Goal: Transaction & Acquisition: Purchase product/service

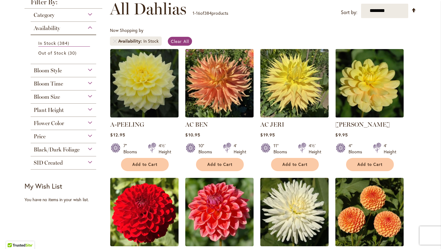
scroll to position [89, 0]
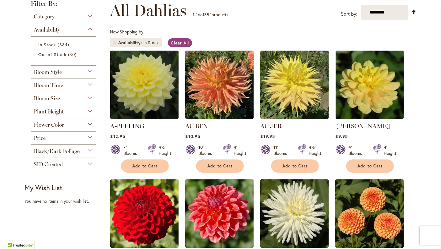
click at [90, 86] on div "Bloom Time" at bounding box center [64, 84] width 66 height 10
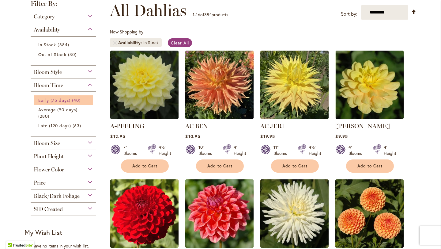
click at [69, 100] on span "Early (75 days)" at bounding box center [54, 100] width 32 height 6
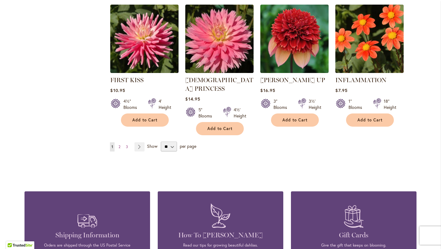
scroll to position [530, 0]
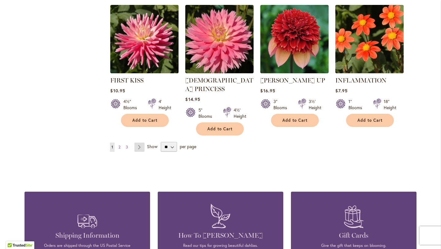
click at [140, 143] on link "Page Next" at bounding box center [140, 147] width 10 height 9
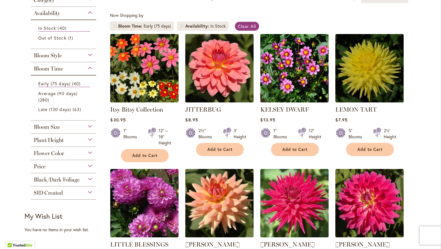
scroll to position [74, 0]
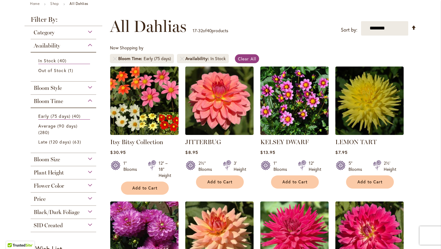
click at [90, 172] on div "Plant Height" at bounding box center [64, 171] width 66 height 10
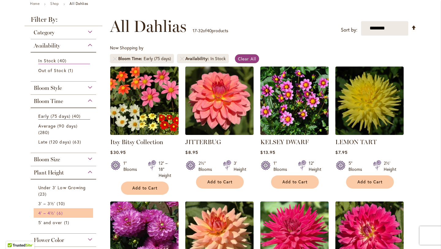
click at [68, 213] on link "4' – 4½' 6 items" at bounding box center [64, 213] width 52 height 6
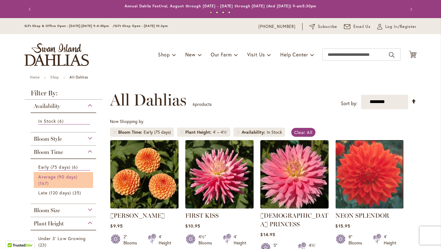
click at [60, 181] on link "Average (90 days) 167 items" at bounding box center [64, 179] width 52 height 13
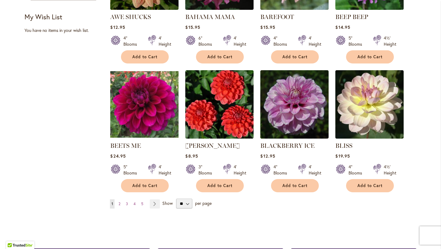
scroll to position [480, 0]
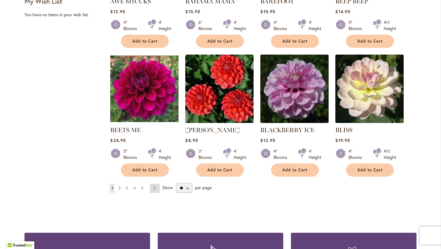
click at [155, 184] on link "Page Next" at bounding box center [155, 188] width 10 height 9
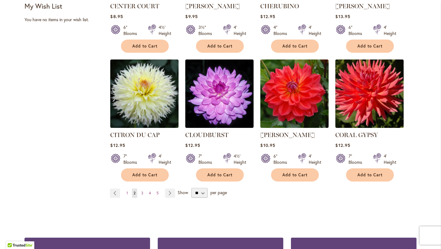
scroll to position [477, 0]
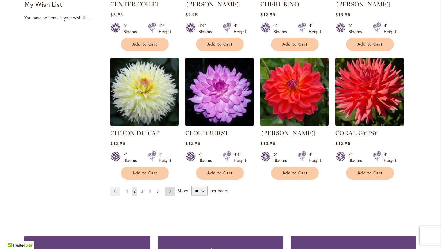
click at [169, 192] on link "Page Next" at bounding box center [170, 191] width 10 height 9
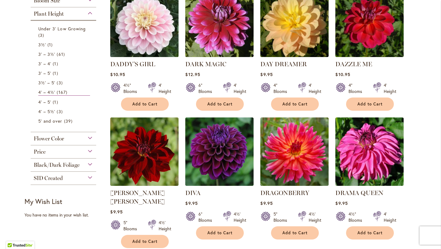
scroll to position [280, 0]
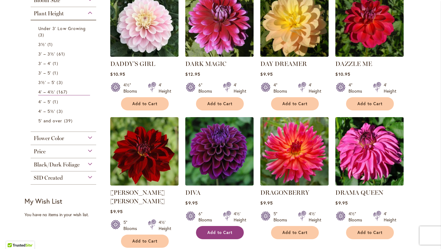
click at [220, 231] on span "Add to Cart" at bounding box center [219, 232] width 25 height 5
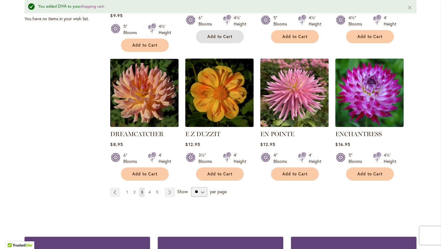
scroll to position [493, 0]
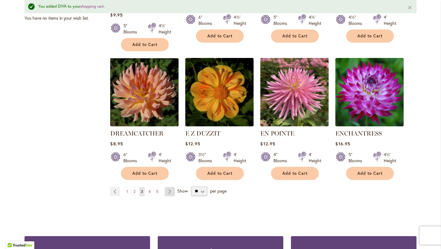
click at [168, 187] on link "Page Next" at bounding box center [170, 191] width 10 height 9
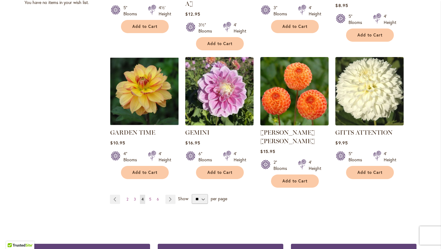
scroll to position [490, 0]
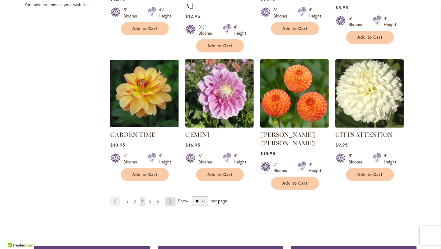
click at [172, 197] on link "Page Next" at bounding box center [170, 201] width 10 height 9
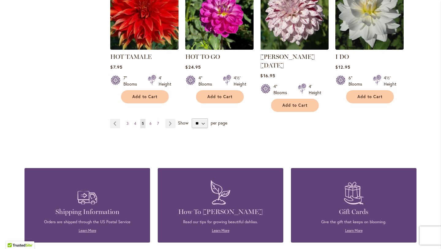
scroll to position [562, 0]
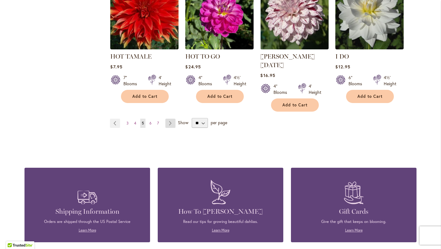
click at [169, 119] on link "Page Next" at bounding box center [170, 123] width 10 height 9
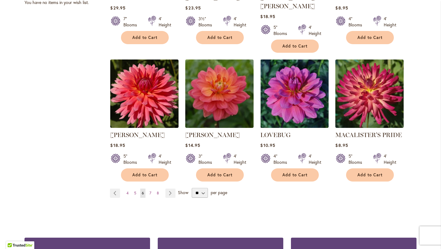
scroll to position [493, 0]
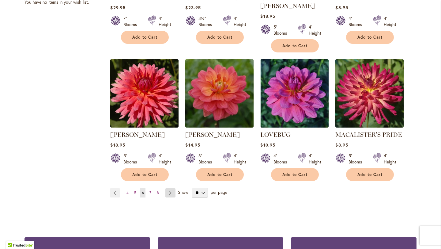
click at [170, 188] on link "Page Next" at bounding box center [170, 192] width 10 height 9
